Goal: Task Accomplishment & Management: Manage account settings

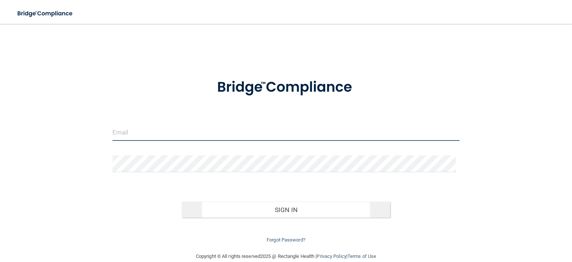
type input "[EMAIL_ADDRESS][DOMAIN_NAME]"
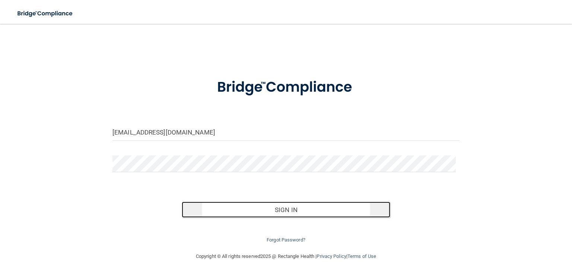
click at [274, 208] on button "Sign In" at bounding box center [286, 210] width 208 height 16
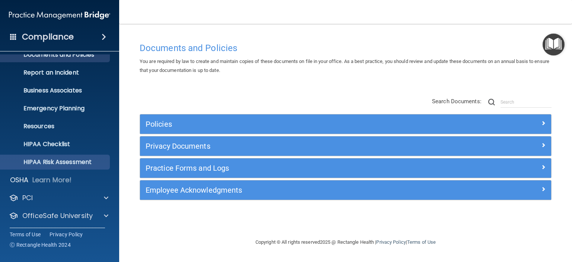
scroll to position [47, 0]
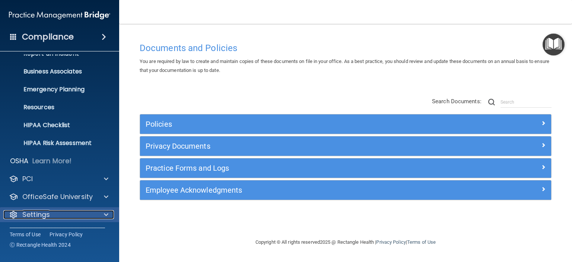
click at [39, 216] on p "Settings" at bounding box center [36, 214] width 28 height 9
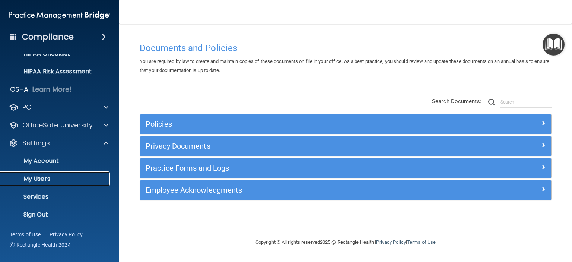
click at [37, 177] on p "My Users" at bounding box center [56, 178] width 102 height 7
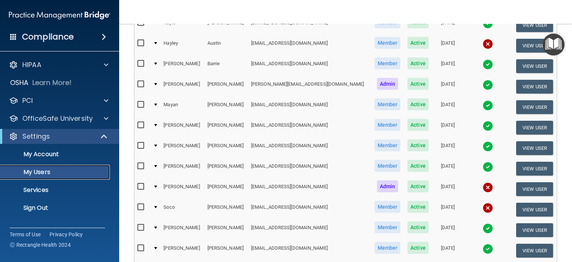
scroll to position [224, 0]
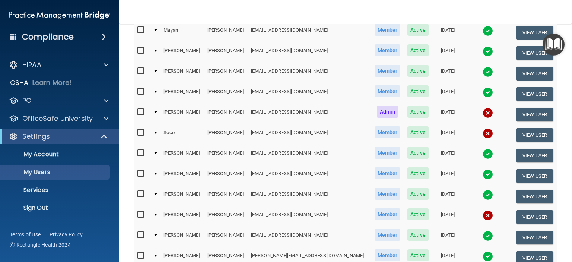
click at [483, 210] on img at bounding box center [488, 215] width 10 height 10
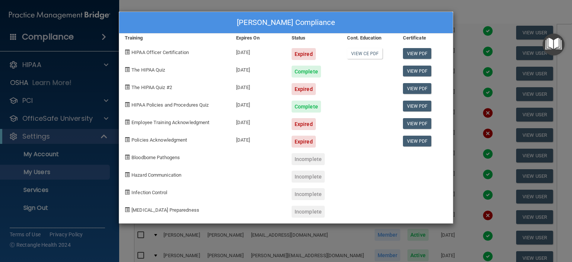
click at [479, 15] on div "[PERSON_NAME] Compliance Training Expires On Status Cont. Education Certificate…" at bounding box center [286, 131] width 572 height 262
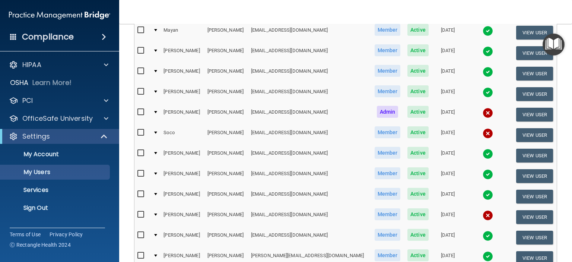
click at [483, 129] on img at bounding box center [488, 133] width 10 height 10
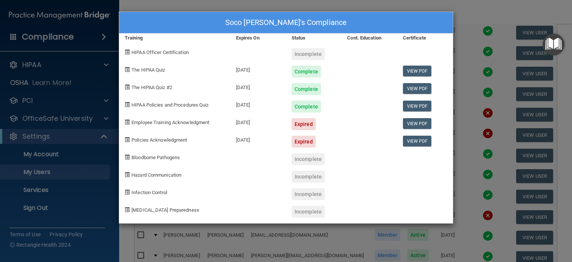
click at [487, 8] on div "Soco [PERSON_NAME]'s Compliance Training Expires On Status Cont. Education Cert…" at bounding box center [286, 131] width 572 height 262
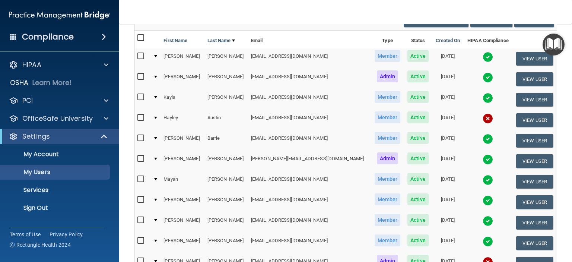
scroll to position [75, 0]
click at [483, 117] on img at bounding box center [488, 118] width 10 height 10
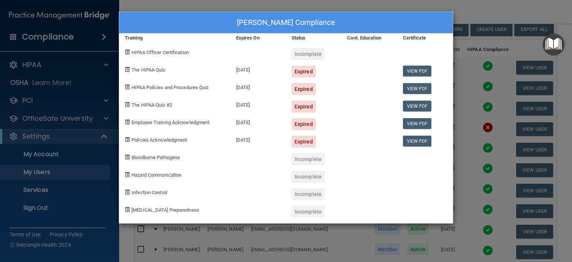
click at [484, 7] on div "[PERSON_NAME] Compliance Training Expires On Status Cont. Education Certificate…" at bounding box center [286, 131] width 572 height 262
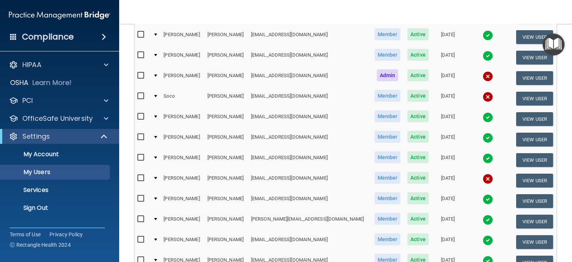
scroll to position [261, 0]
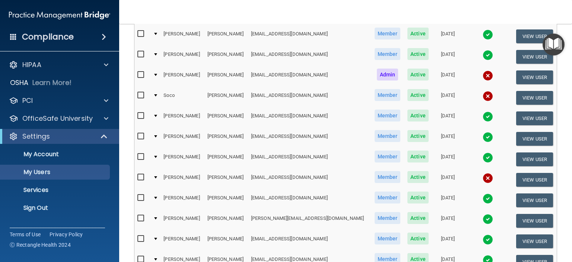
click at [483, 174] on img at bounding box center [488, 178] width 10 height 10
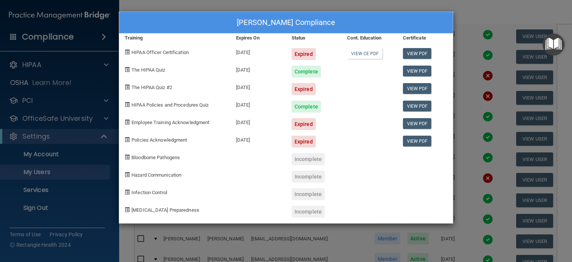
click at [484, 16] on div "[PERSON_NAME] Compliance Training Expires On Status Cont. Education Certificate…" at bounding box center [286, 131] width 572 height 262
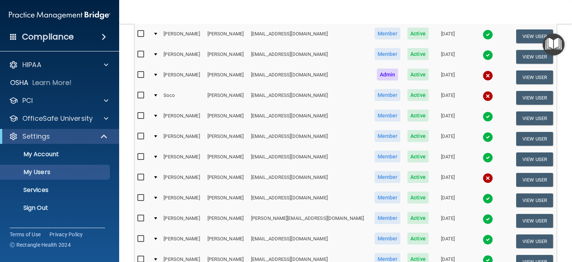
scroll to position [358, 0]
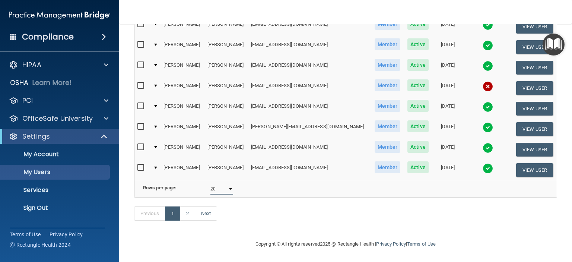
click at [228, 186] on select "10 20 30 40 all" at bounding box center [222, 188] width 23 height 11
select select "30"
click at [211, 183] on select "10 20 30 40 all" at bounding box center [222, 188] width 23 height 11
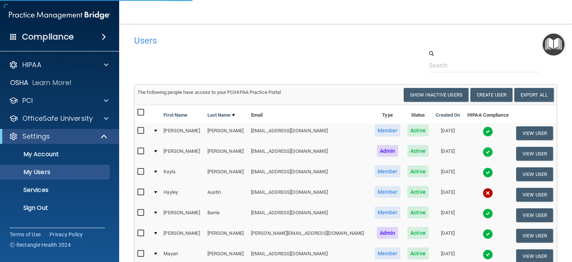
select select "30"
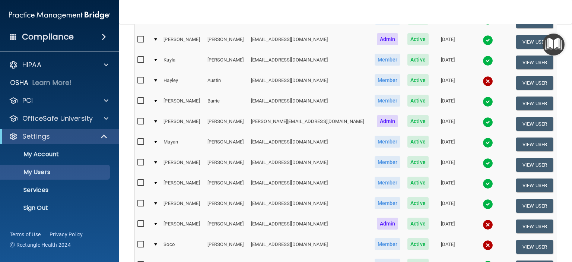
scroll to position [149, 0]
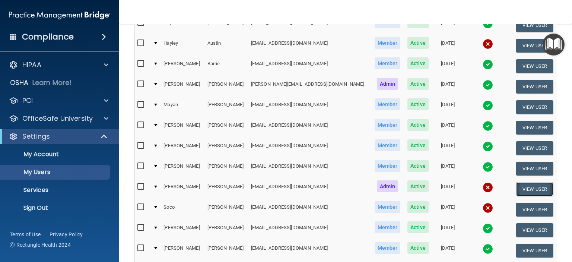
click at [518, 186] on button "View User" at bounding box center [534, 189] width 37 height 14
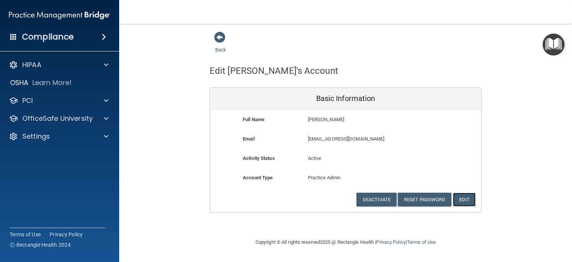
click at [465, 200] on button "Edit" at bounding box center [464, 200] width 23 height 14
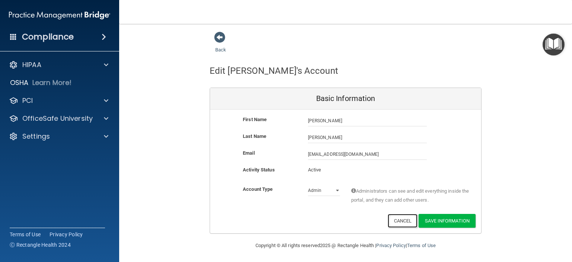
click at [395, 219] on button "Cancel" at bounding box center [403, 221] width 30 height 14
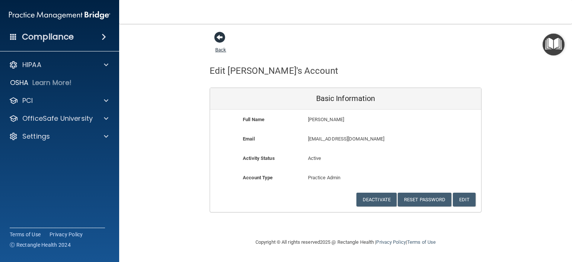
click at [216, 34] on span at bounding box center [219, 37] width 11 height 11
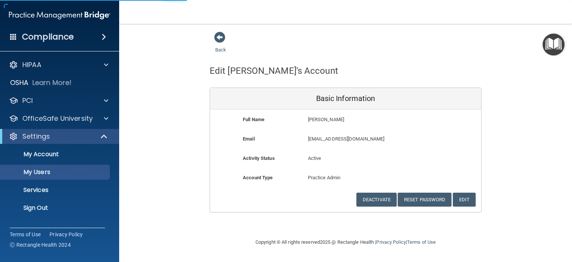
select select "30"
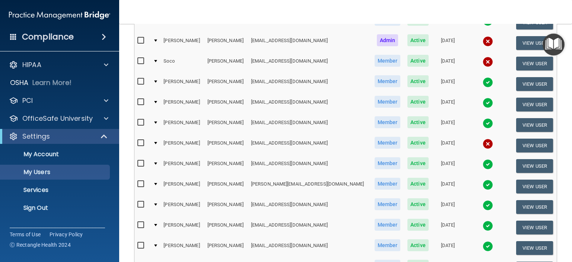
scroll to position [298, 0]
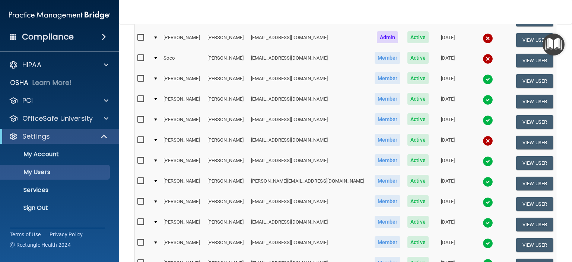
click at [483, 138] on img at bounding box center [488, 141] width 10 height 10
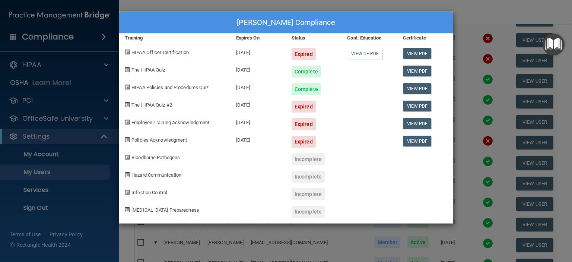
click at [483, 21] on div "[PERSON_NAME] Compliance Training Expires On Status Cont. Education Certificate…" at bounding box center [286, 131] width 572 height 262
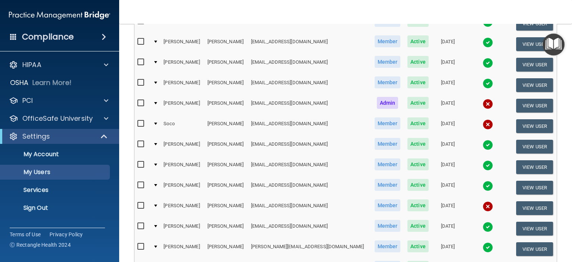
scroll to position [233, 0]
click at [483, 121] on img at bounding box center [488, 124] width 10 height 10
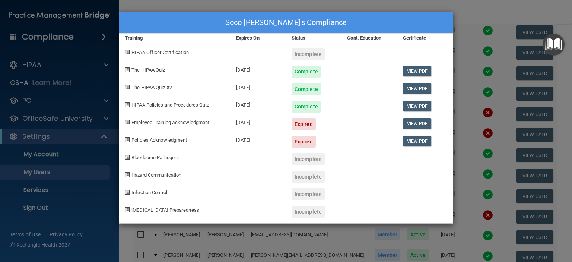
click at [476, 15] on div "Soco [PERSON_NAME]'s Compliance Training Expires On Status Cont. Education Cert…" at bounding box center [286, 131] width 572 height 262
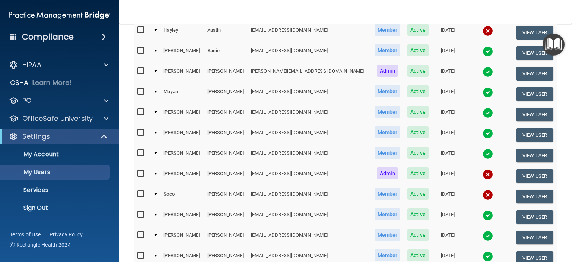
scroll to position [224, 0]
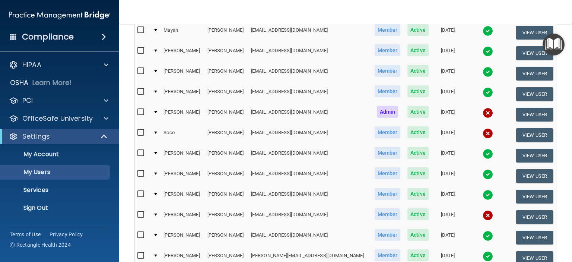
click at [483, 212] on img at bounding box center [488, 215] width 10 height 10
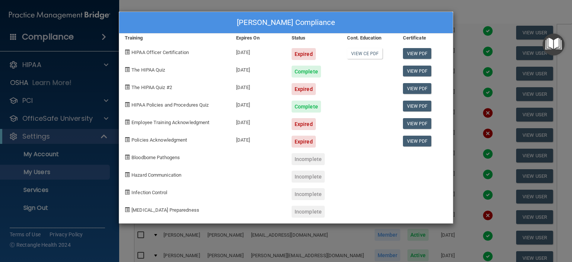
click at [498, 10] on div "[PERSON_NAME] Compliance Training Expires On Status Cont. Education Certificate…" at bounding box center [286, 131] width 572 height 262
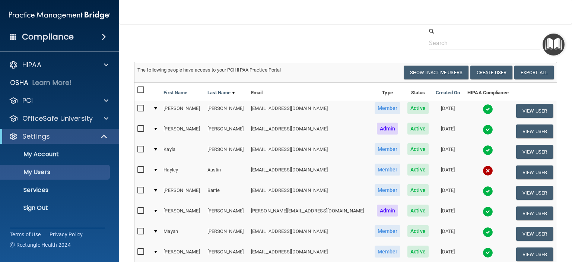
scroll to position [0, 0]
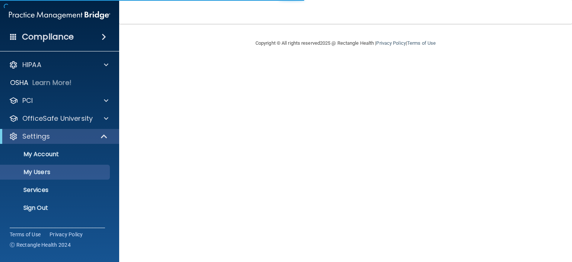
select select "30"
